Goal: Task Accomplishment & Management: Use online tool/utility

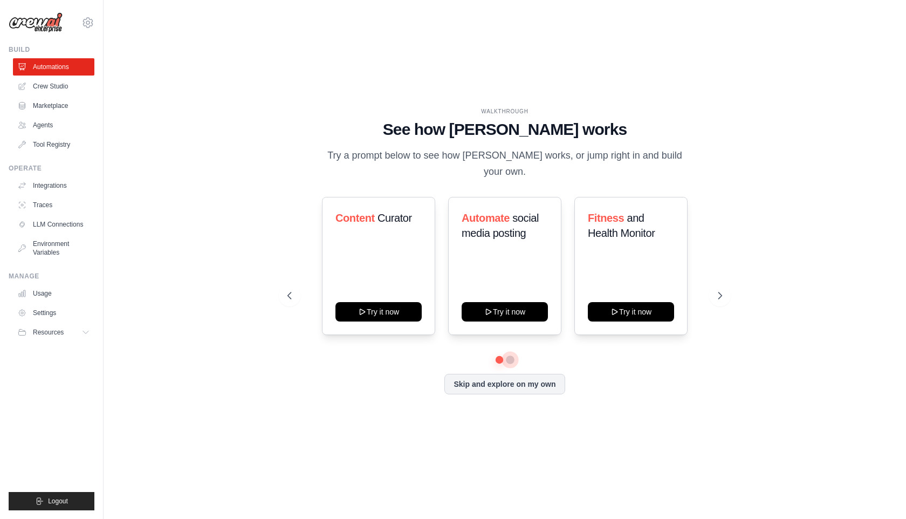
click at [511, 360] on button at bounding box center [510, 359] width 9 height 9
click at [514, 382] on button "Skip and explore on my own" at bounding box center [504, 383] width 120 height 20
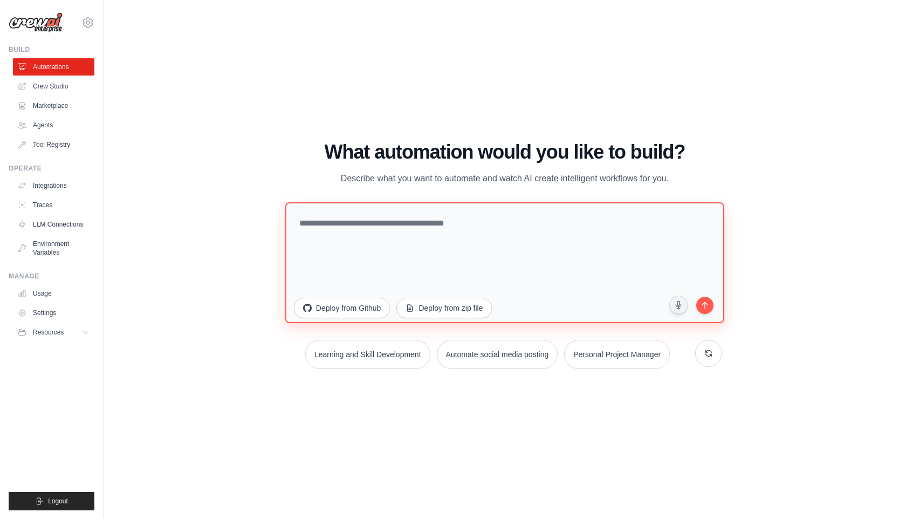
click at [451, 232] on textarea at bounding box center [504, 262] width 439 height 121
click at [368, 308] on button "Deploy from Github" at bounding box center [341, 307] width 97 height 20
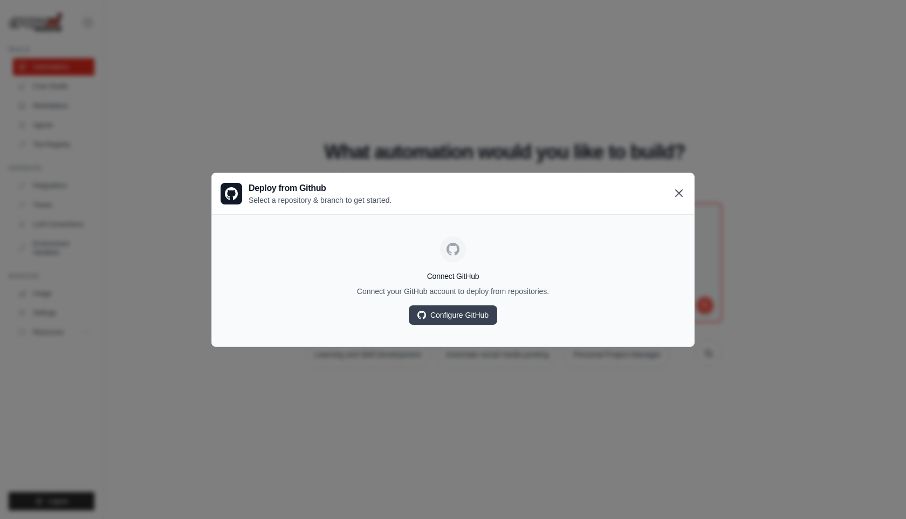
click at [678, 190] on icon at bounding box center [678, 193] width 13 height 13
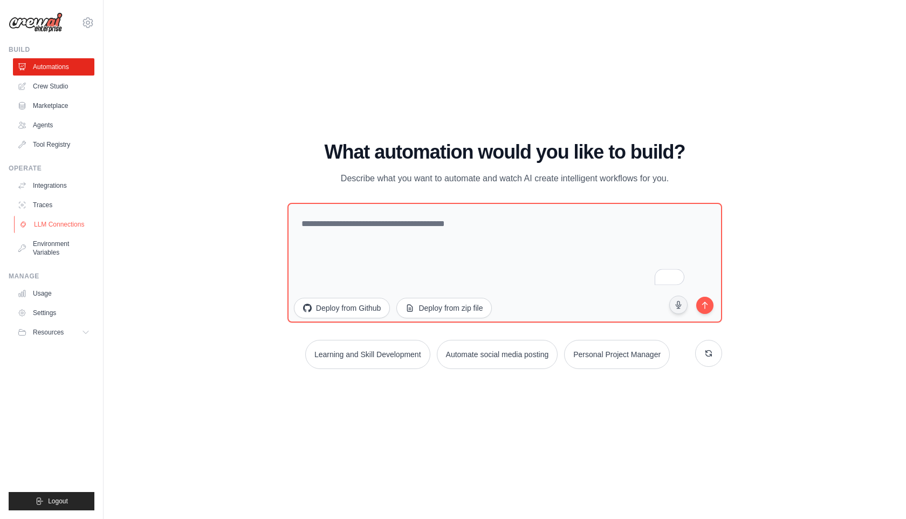
click at [66, 223] on link "LLM Connections" at bounding box center [54, 224] width 81 height 17
